Goal: Check status: Check status

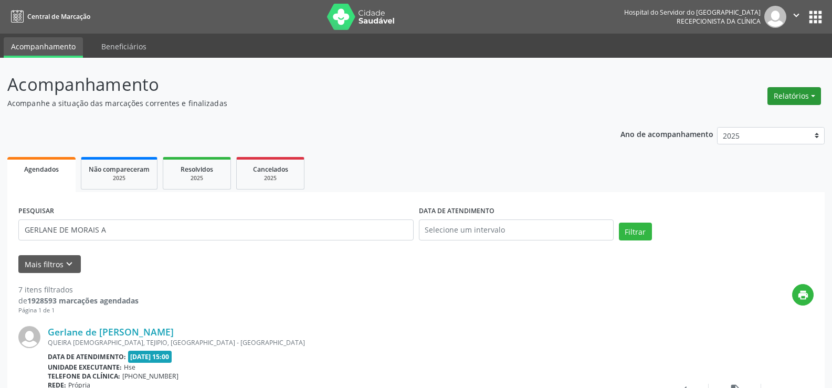
click at [806, 97] on button "Relatórios" at bounding box center [794, 96] width 54 height 18
click at [792, 116] on link "Agendamentos" at bounding box center [764, 118] width 113 height 15
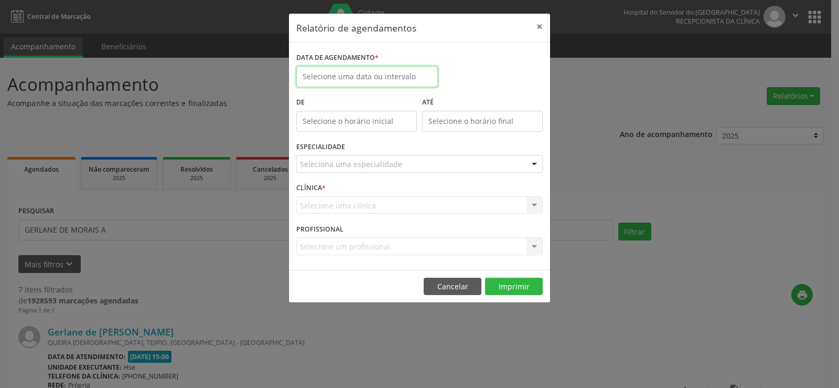
click at [382, 80] on input "text" at bounding box center [367, 76] width 142 height 21
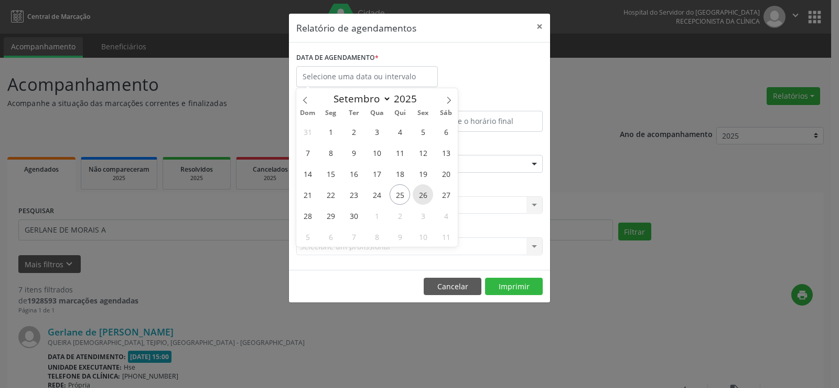
click at [423, 197] on span "26" at bounding box center [423, 194] width 20 height 20
type input "[DATE]"
click at [423, 197] on span "26" at bounding box center [423, 194] width 20 height 20
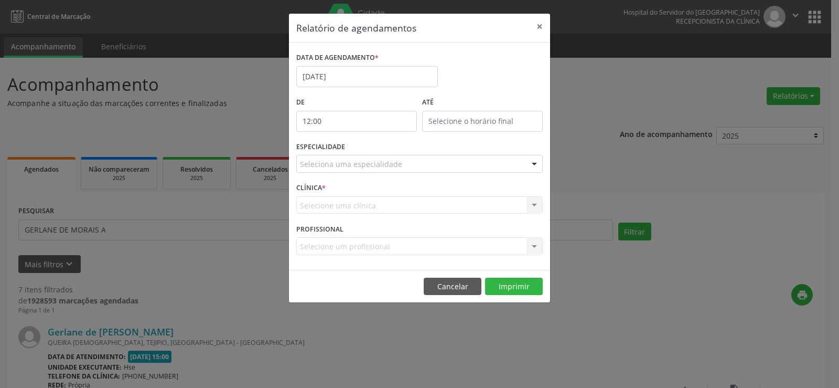
click at [350, 124] on input "12:00" at bounding box center [356, 121] width 121 height 21
click at [372, 150] on span at bounding box center [371, 149] width 7 height 10
type input "11:00"
type input "11"
click at [372, 150] on span at bounding box center [371, 149] width 7 height 10
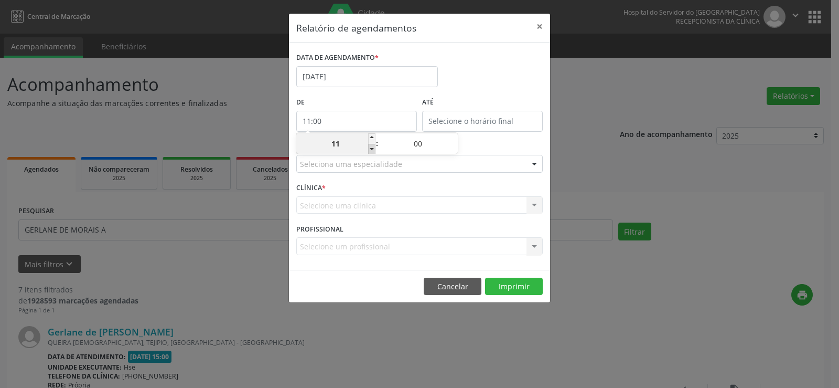
type input "10:00"
type input "10"
click at [372, 150] on span at bounding box center [371, 149] width 7 height 10
type input "09:00"
type input "09"
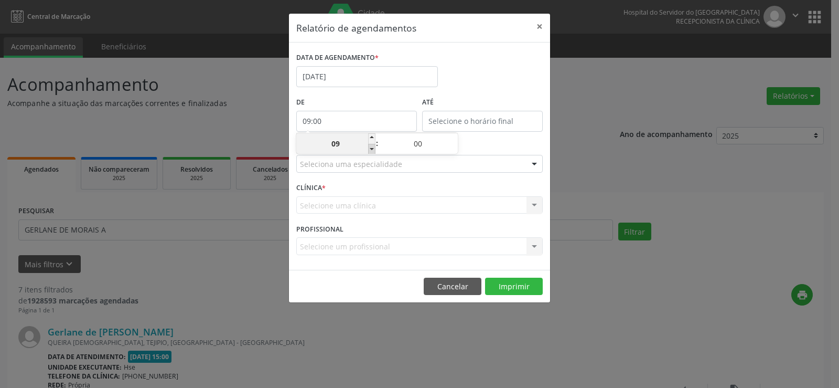
click at [372, 150] on span at bounding box center [371, 149] width 7 height 10
type input "08:00"
type input "08"
click at [372, 150] on span at bounding box center [371, 149] width 7 height 10
type input "07:00"
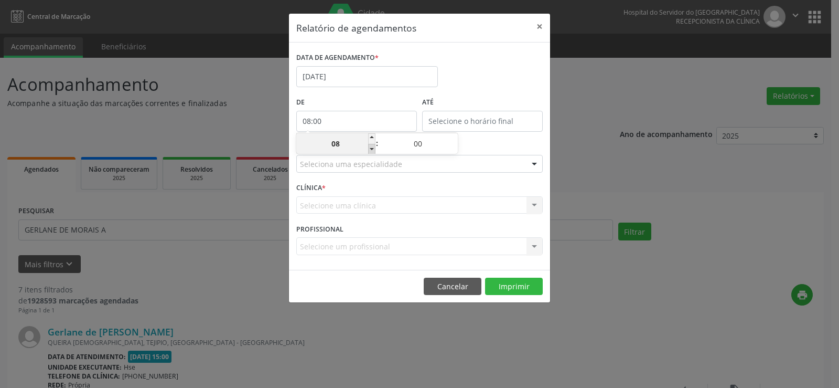
type input "07"
click at [372, 150] on span at bounding box center [371, 149] width 7 height 10
type input "06:00"
type input "06"
click at [466, 122] on input "12:00" at bounding box center [482, 121] width 121 height 21
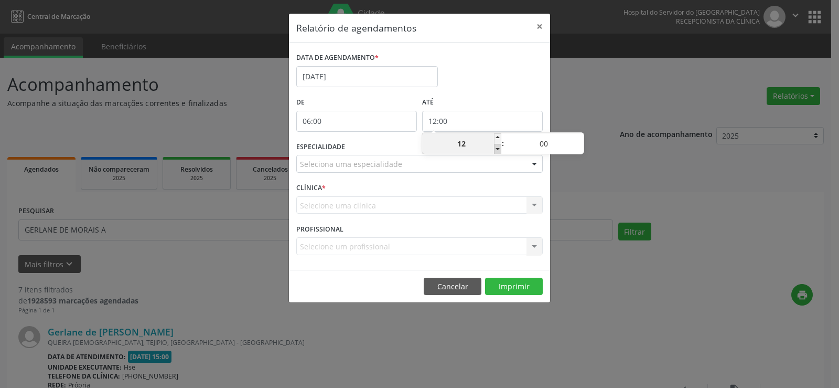
click at [496, 150] on span at bounding box center [497, 149] width 7 height 10
type input "11:00"
type input "11"
click at [496, 150] on span at bounding box center [497, 149] width 7 height 10
type input "10:00"
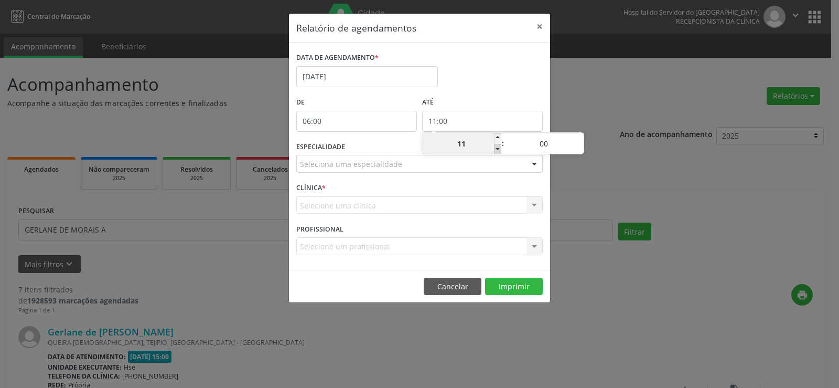
type input "10"
click at [582, 137] on span at bounding box center [580, 138] width 7 height 10
type input "10:05"
type input "05"
click at [582, 137] on span at bounding box center [580, 138] width 7 height 10
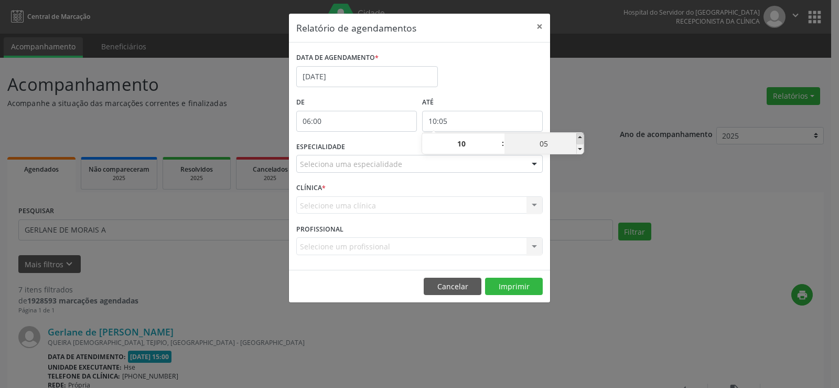
type input "10:10"
type input "10"
click at [582, 137] on span at bounding box center [580, 138] width 7 height 10
type input "10:15"
type input "15"
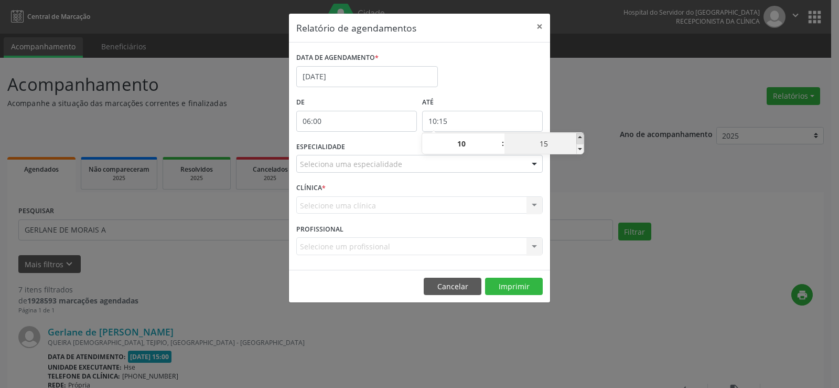
click at [582, 137] on span at bounding box center [580, 138] width 7 height 10
type input "10:20"
type input "20"
click at [582, 137] on span at bounding box center [580, 138] width 7 height 10
type input "10:25"
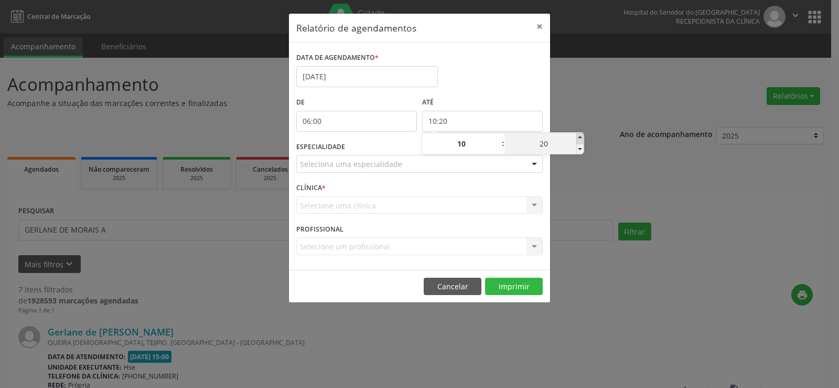
type input "25"
click at [582, 137] on span at bounding box center [580, 138] width 7 height 10
type input "10:30"
type input "30"
click at [581, 137] on span at bounding box center [580, 138] width 7 height 10
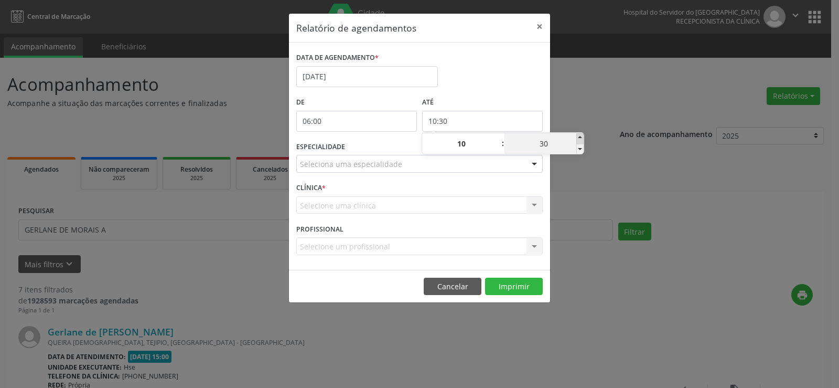
type input "10:35"
type input "35"
click at [581, 137] on span at bounding box center [580, 138] width 7 height 10
type input "10:40"
type input "40"
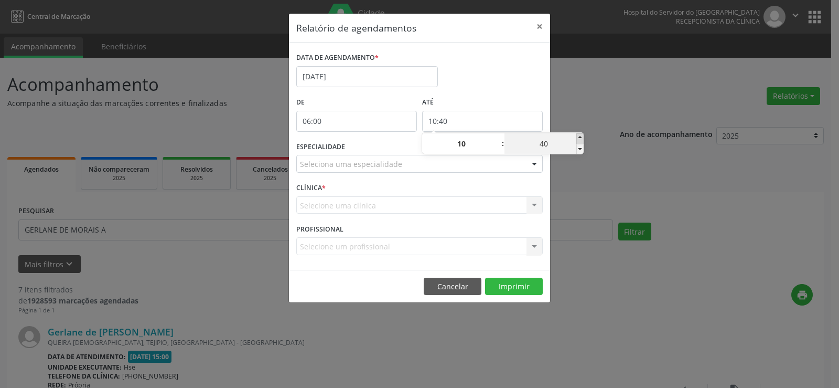
click at [581, 137] on span at bounding box center [580, 138] width 7 height 10
type input "10:45"
type input "45"
click at [581, 137] on span at bounding box center [580, 138] width 7 height 10
type input "10:50"
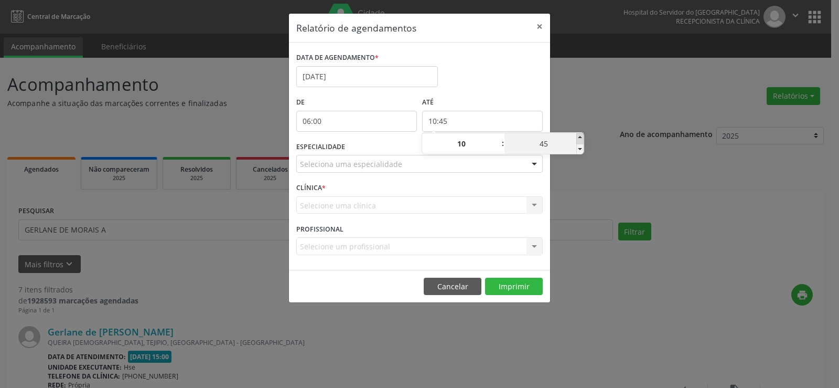
type input "50"
click at [581, 137] on span at bounding box center [580, 138] width 7 height 10
type input "10:55"
type input "55"
click at [581, 137] on span at bounding box center [580, 138] width 7 height 10
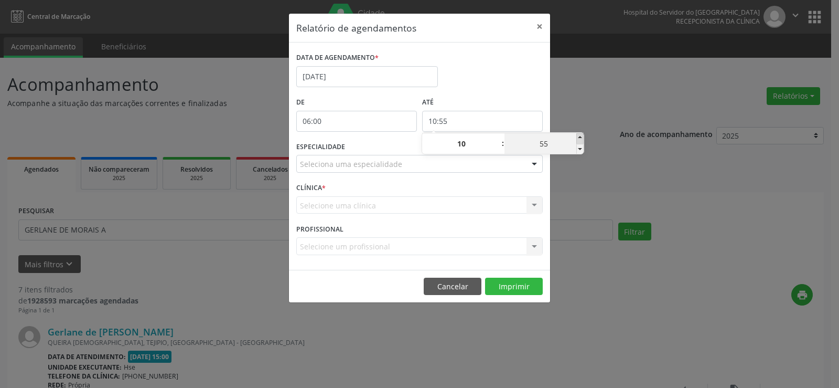
type input "11:00"
type input "11"
type input "00"
click at [580, 147] on span at bounding box center [580, 149] width 7 height 10
type input "10:55"
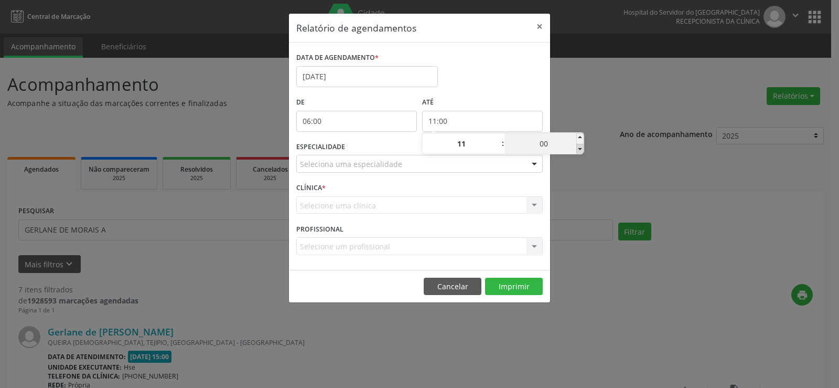
type input "10"
type input "55"
click at [590, 117] on div "Relatório de agendamentos × DATA DE AGENDAMENTO * [DATE] De 06:00 ATÉ 10:55 ESP…" at bounding box center [419, 194] width 839 height 388
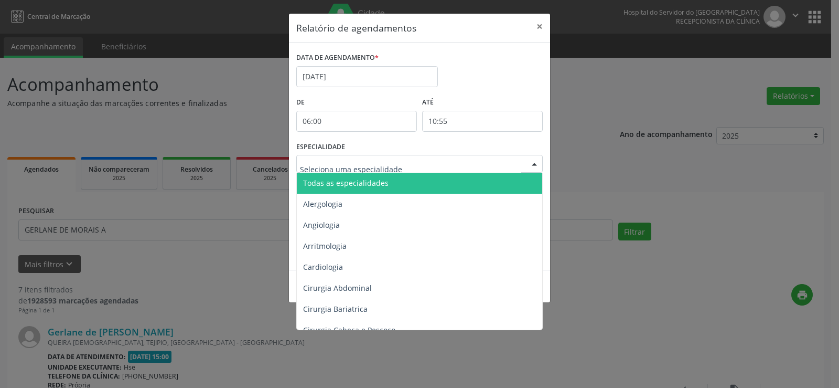
click at [535, 161] on div at bounding box center [535, 164] width 16 height 18
click at [514, 182] on span "Todas as especialidades" at bounding box center [420, 183] width 247 height 21
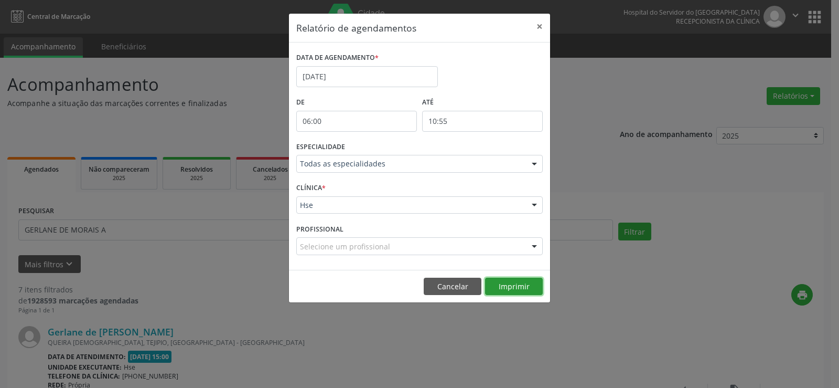
click at [518, 281] on button "Imprimir" at bounding box center [514, 287] width 58 height 18
click at [541, 31] on button "×" at bounding box center [539, 27] width 21 height 26
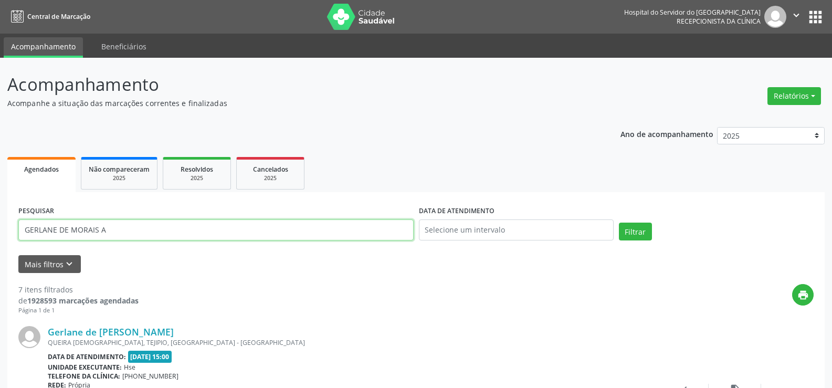
drag, startPoint x: 95, startPoint y: 235, endPoint x: 0, endPoint y: 236, distance: 95.5
paste input "[PERSON_NAME]"
click at [24, 231] on input "[PERSON_NAME]" at bounding box center [215, 229] width 395 height 21
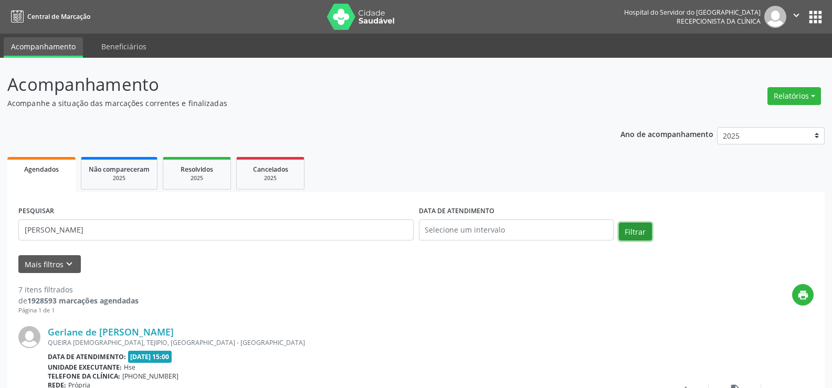
click at [625, 231] on button "Filtrar" at bounding box center [635, 231] width 33 height 18
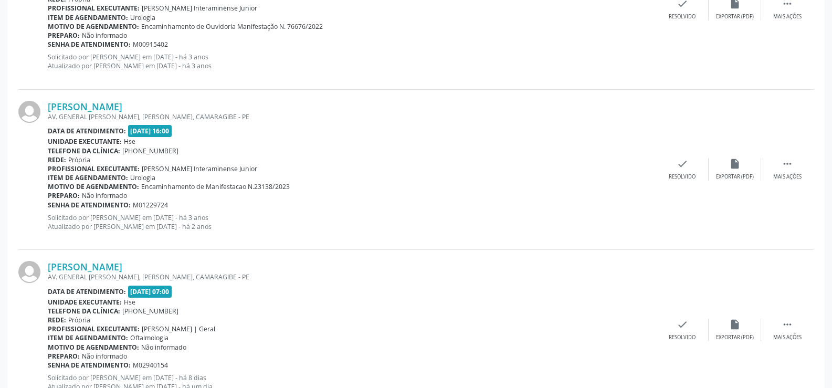
scroll to position [425, 0]
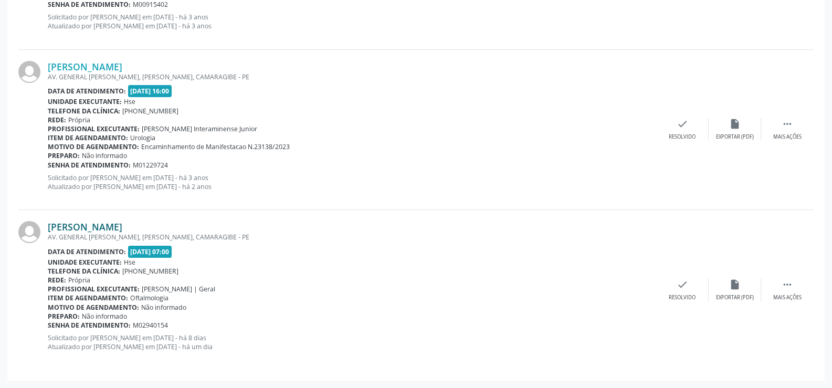
drag, startPoint x: 159, startPoint y: 229, endPoint x: 49, endPoint y: 225, distance: 110.8
click at [49, 225] on div "[PERSON_NAME]" at bounding box center [352, 227] width 608 height 12
copy link "[PERSON_NAME]"
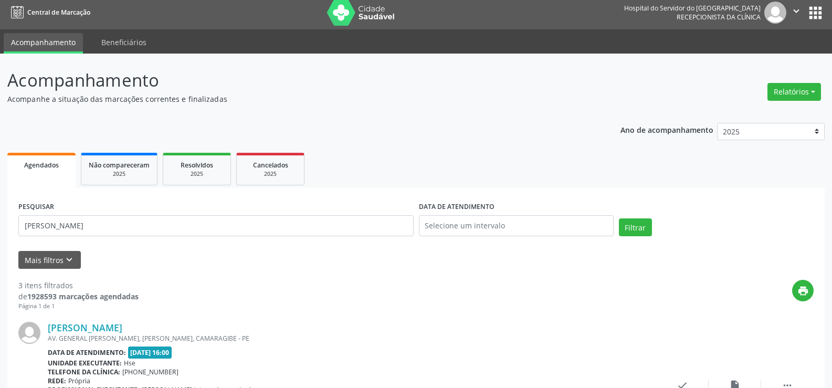
scroll to position [0, 0]
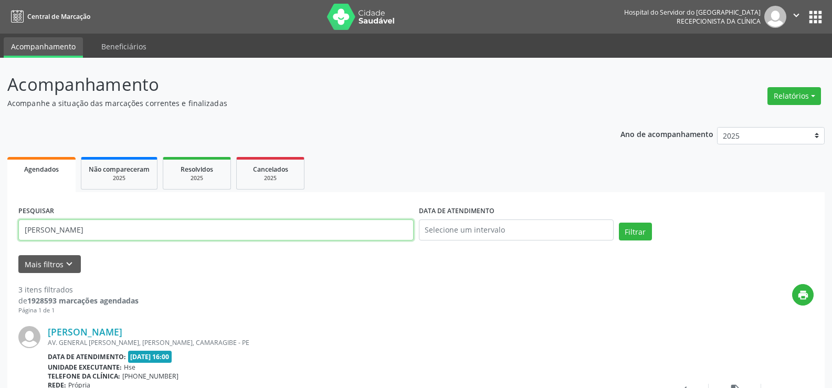
drag, startPoint x: 139, startPoint y: 227, endPoint x: 0, endPoint y: 229, distance: 139.0
paste input "[PERSON_NAME]"
click at [642, 235] on button "Filtrar" at bounding box center [635, 231] width 33 height 18
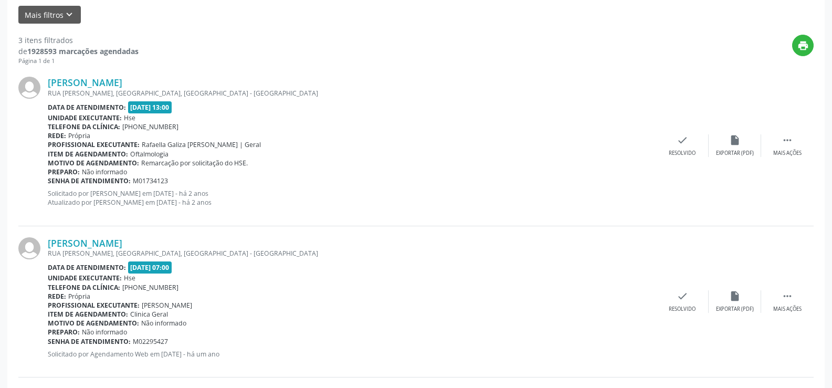
scroll to position [417, 0]
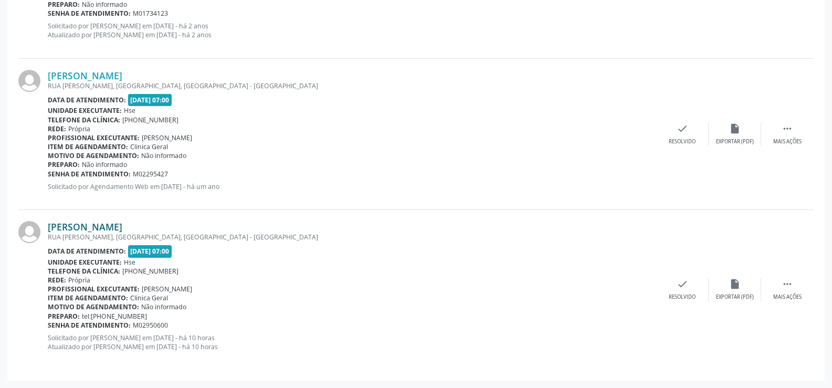
drag, startPoint x: 174, startPoint y: 228, endPoint x: 50, endPoint y: 228, distance: 124.3
click at [50, 228] on div "[PERSON_NAME]" at bounding box center [352, 227] width 608 height 12
copy link "[PERSON_NAME]"
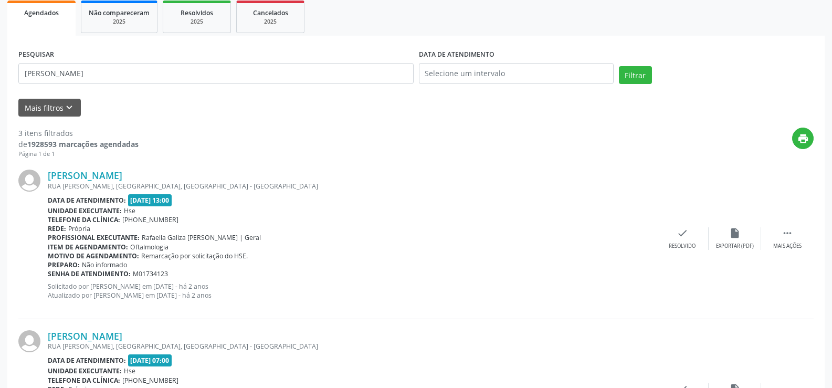
scroll to position [154, 0]
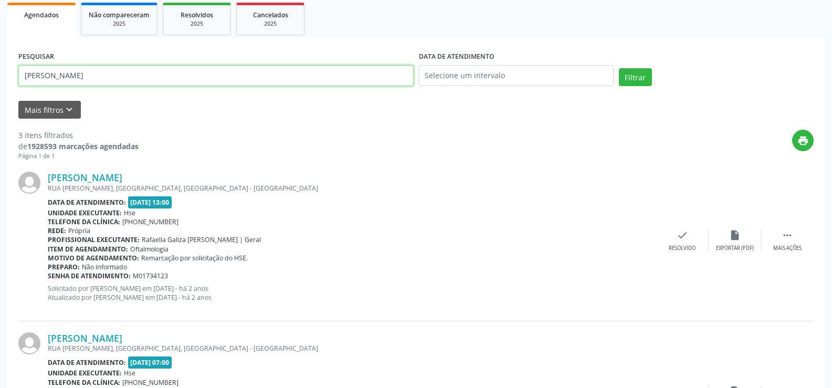
drag, startPoint x: 140, startPoint y: 73, endPoint x: 0, endPoint y: 82, distance: 139.9
click at [0, 82] on div "Acompanhamento Acompanhe a situação das marcações correntes e finalizadas Relat…" at bounding box center [416, 276] width 832 height 747
paste input "[PERSON_NAME] COST"
click at [642, 77] on button "Filtrar" at bounding box center [635, 77] width 33 height 18
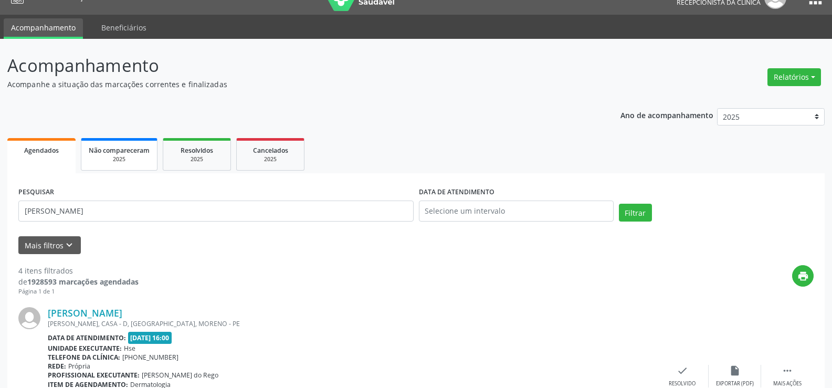
scroll to position [0, 0]
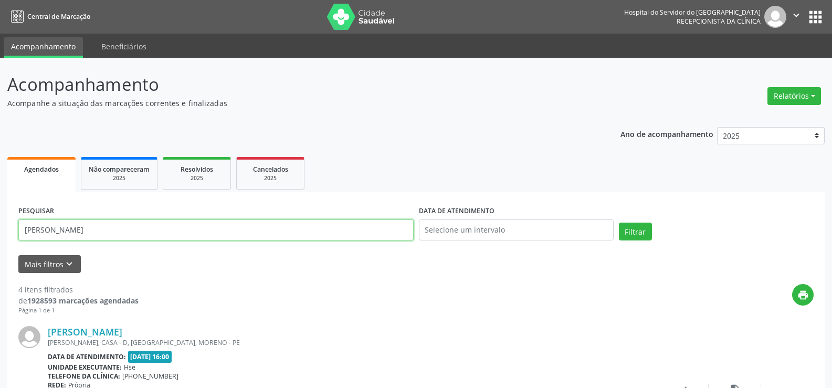
drag, startPoint x: 143, startPoint y: 221, endPoint x: 0, endPoint y: 233, distance: 143.7
paste input "[PERSON_NAME]"
type input "[PERSON_NAME]"
click at [628, 238] on button "Filtrar" at bounding box center [635, 231] width 33 height 18
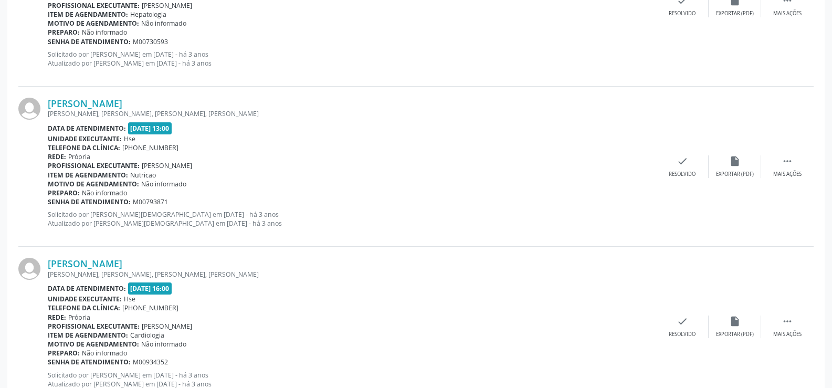
scroll to position [2361, 0]
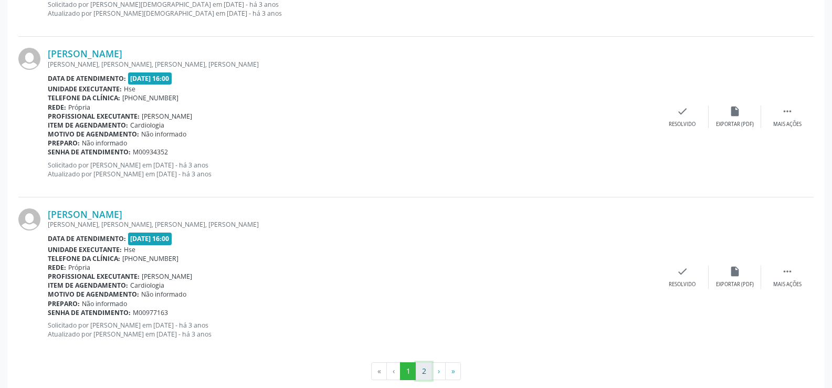
click at [424, 371] on button "2" at bounding box center [424, 371] width 16 height 18
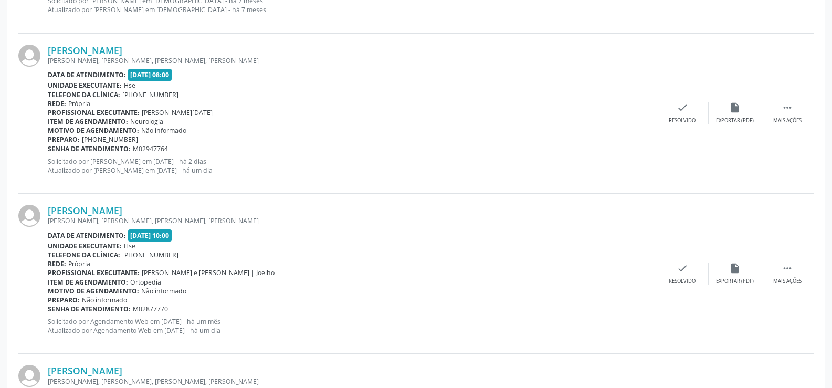
scroll to position [2046, 0]
